Goal: Check status

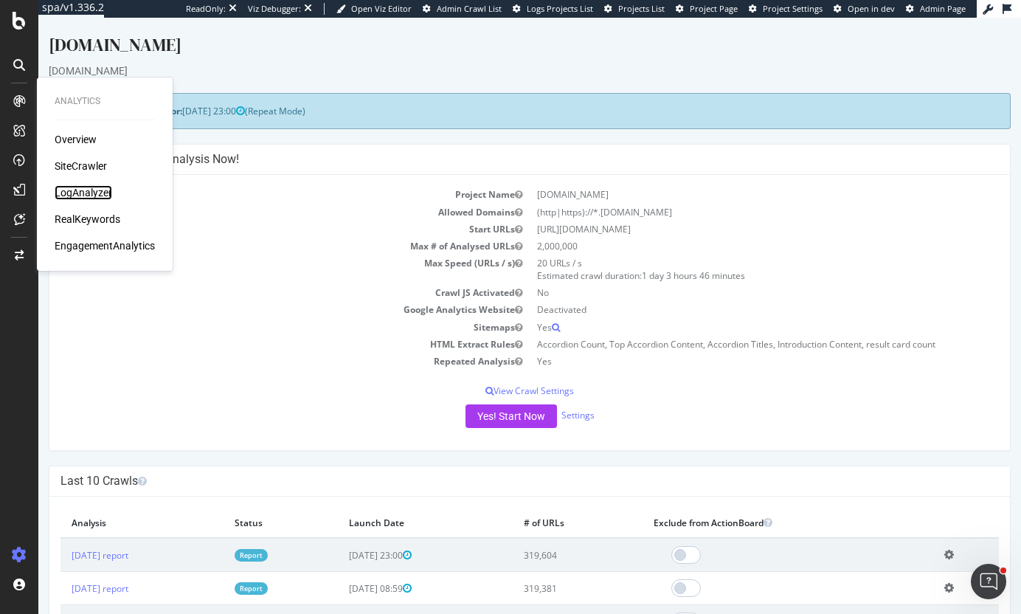
click at [72, 195] on div "LogAnalyzer" at bounding box center [84, 192] width 58 height 15
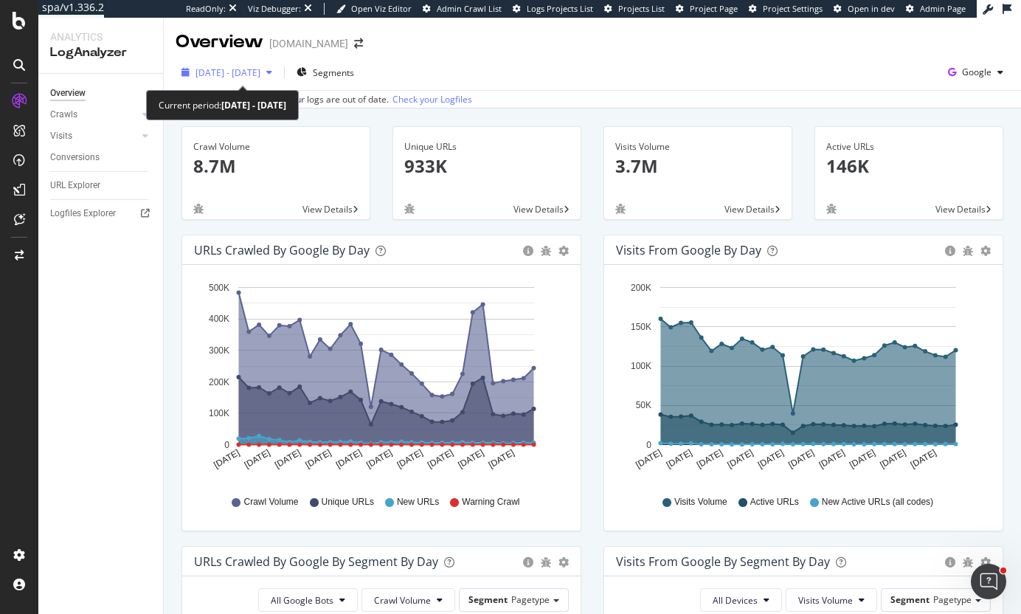
click at [255, 72] on span "[DATE] - [DATE]" at bounding box center [227, 72] width 65 height 13
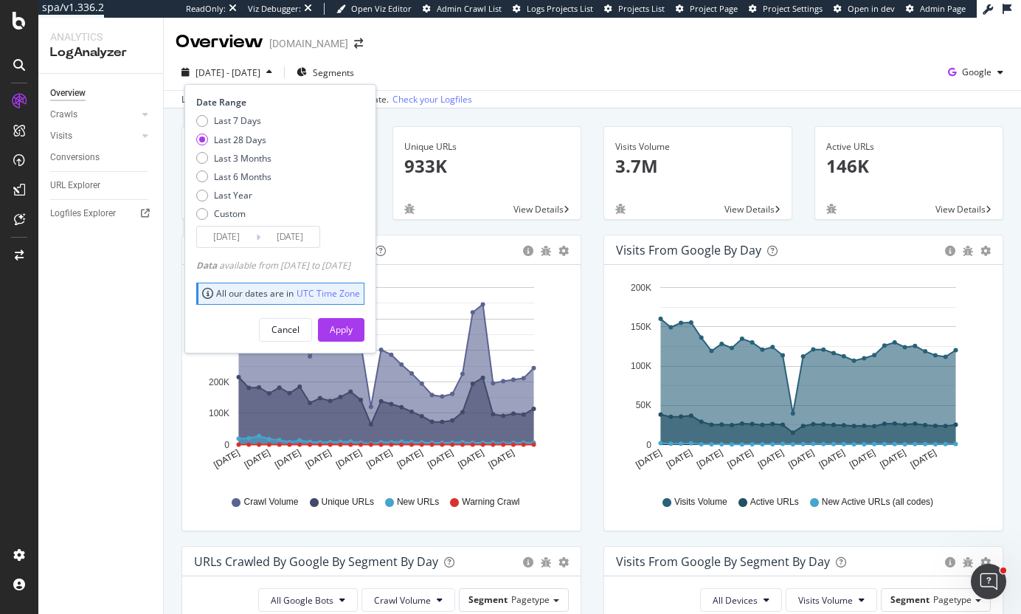
drag, startPoint x: 376, startPoint y: 263, endPoint x: 364, endPoint y: 263, distance: 12.5
click at [350, 263] on div "Data available from [DATE] to [DATE]" at bounding box center [273, 265] width 154 height 13
